Goal: Task Accomplishment & Management: Use online tool/utility

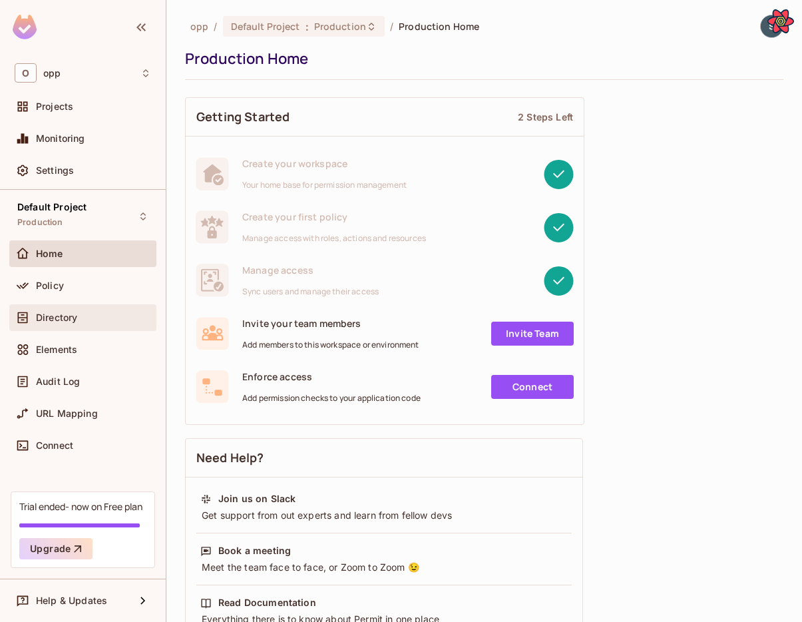
click at [62, 316] on span "Directory" at bounding box center [56, 317] width 41 height 11
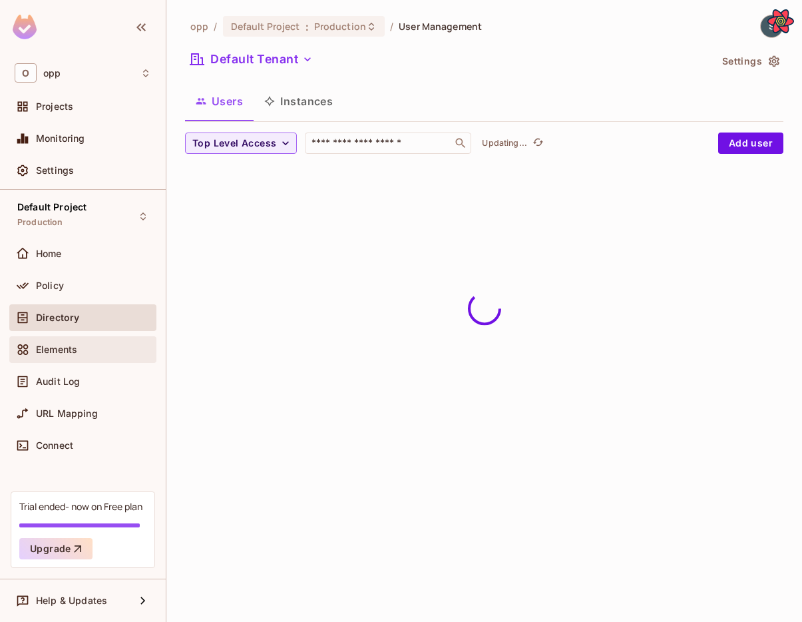
click at [66, 348] on span "Elements" at bounding box center [56, 349] width 41 height 11
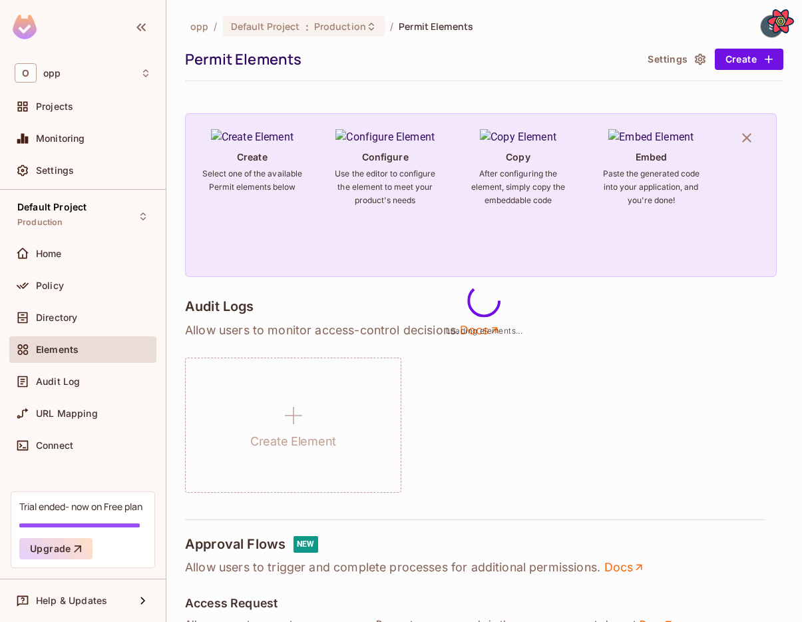
click at [690, 457] on div "Create Element" at bounding box center [484, 424] width 598 height 135
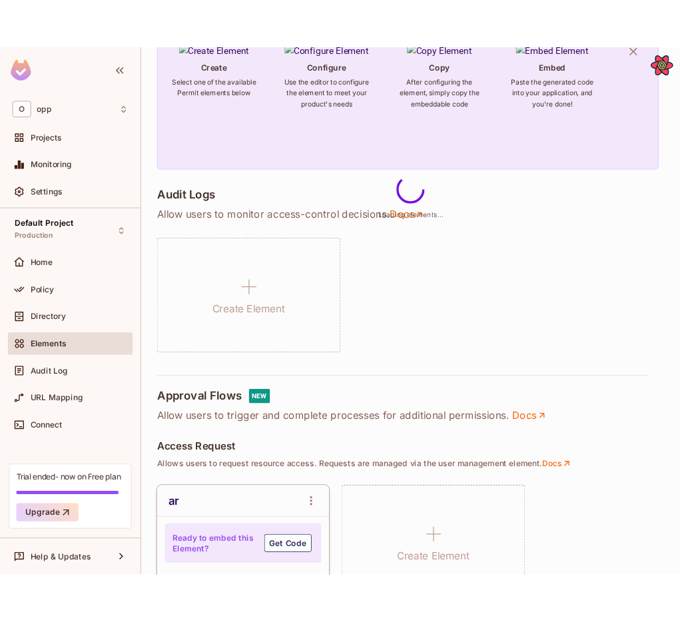
scroll to position [160, 0]
